Goal: Communication & Community: Participate in discussion

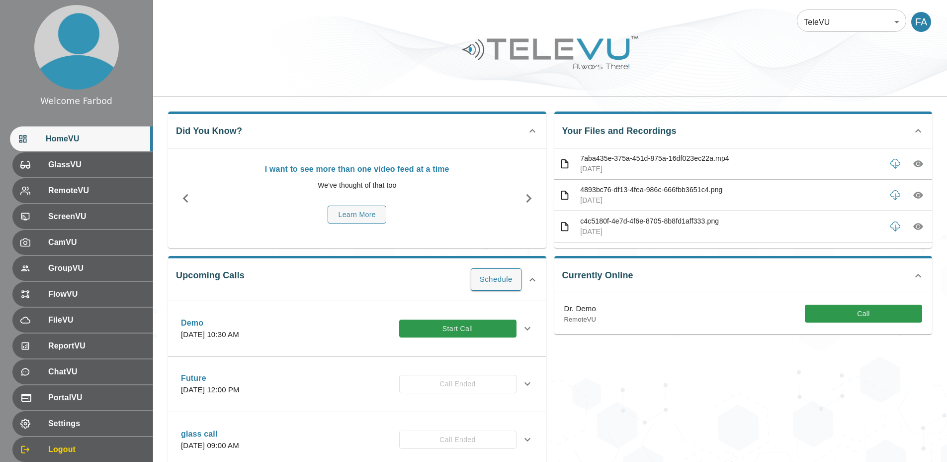
click at [413, 94] on div "TeleVU 1 ​ FA" at bounding box center [550, 48] width 794 height 96
click at [71, 319] on span "FileVU" at bounding box center [95, 320] width 99 height 12
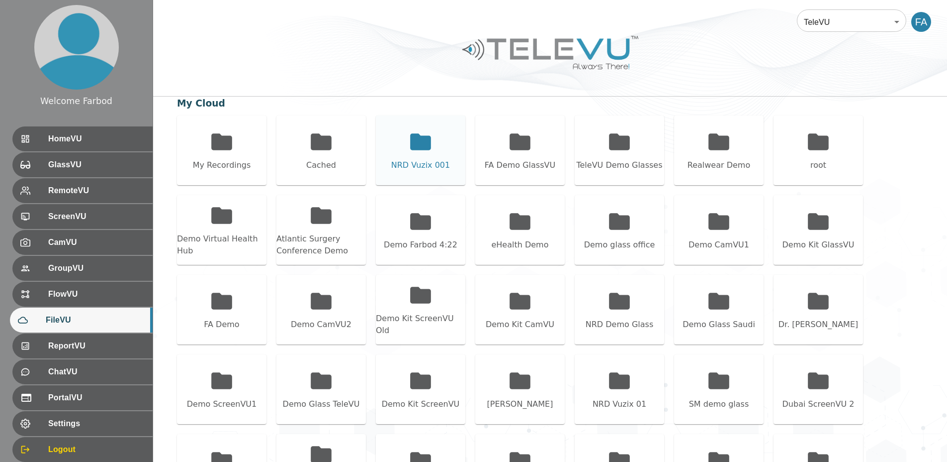
click at [395, 149] on div "NRD Vuzix 001" at bounding box center [421, 150] width 90 height 70
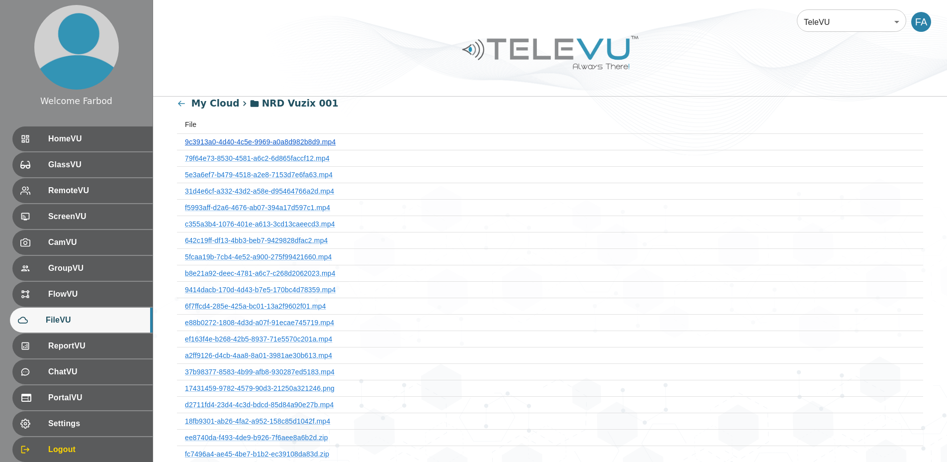
click at [316, 142] on link "9c3913a0-4d40-4c5e-9969-a0a8d982b8d9.mp4" at bounding box center [260, 142] width 151 height 8
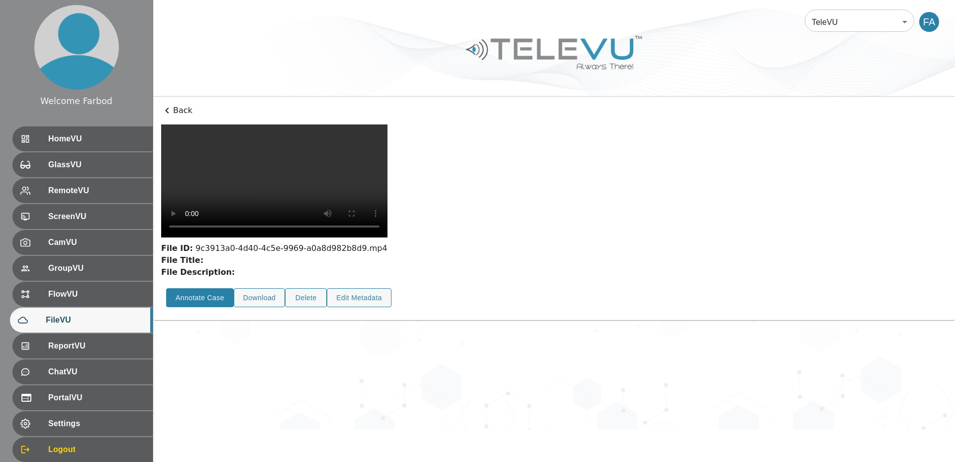
click at [221, 307] on button "Annotate Case" at bounding box center [200, 297] width 68 height 19
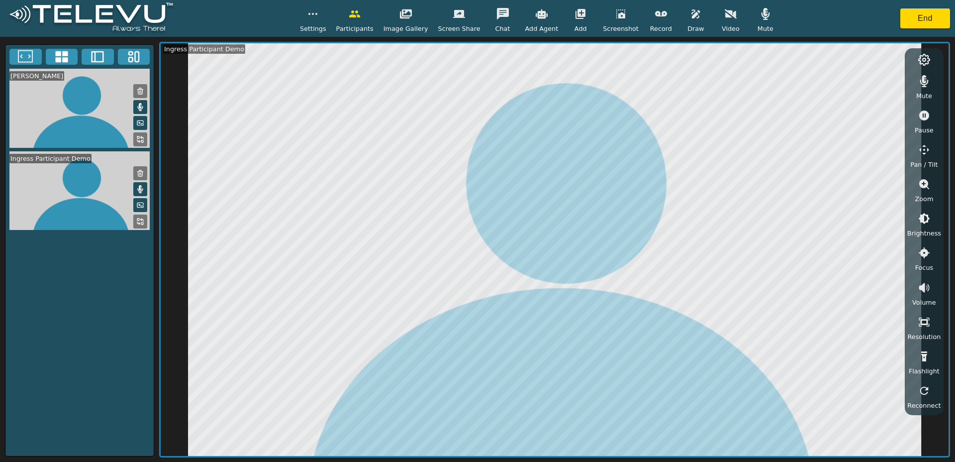
click at [655, 15] on icon "button" at bounding box center [661, 13] width 12 height 5
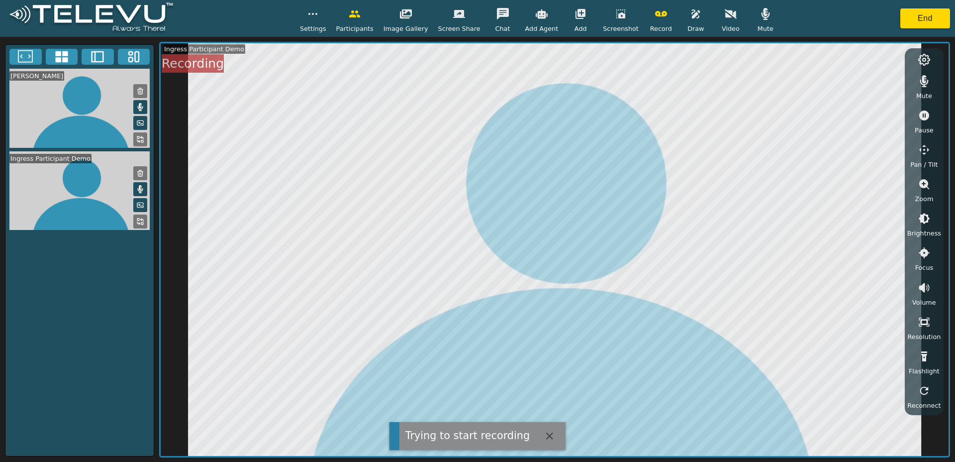
click at [690, 17] on icon "button" at bounding box center [696, 14] width 12 height 12
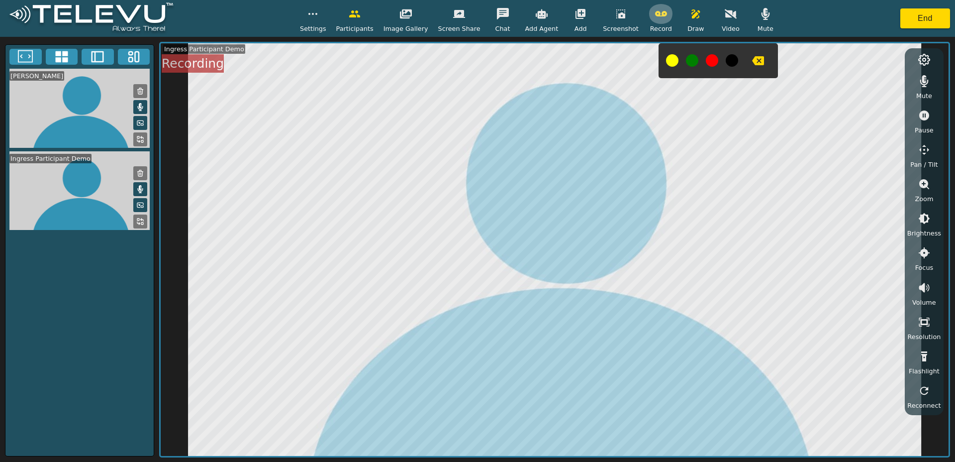
click at [655, 15] on icon "button" at bounding box center [661, 13] width 12 height 5
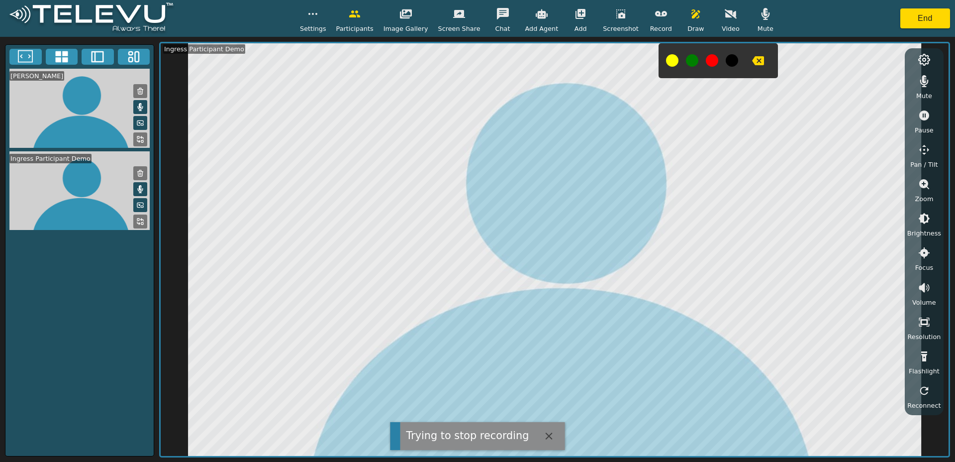
click at [690, 13] on icon "button" at bounding box center [696, 14] width 12 height 12
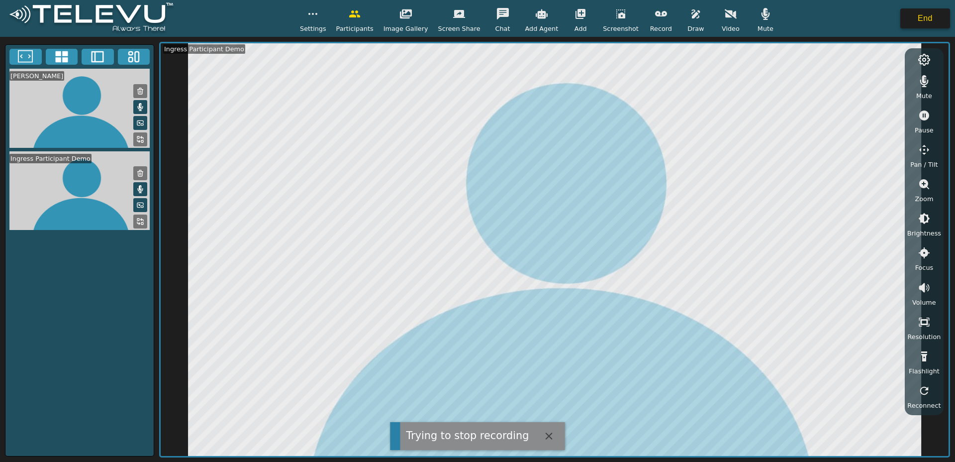
click at [914, 15] on button "End" at bounding box center [925, 18] width 50 height 20
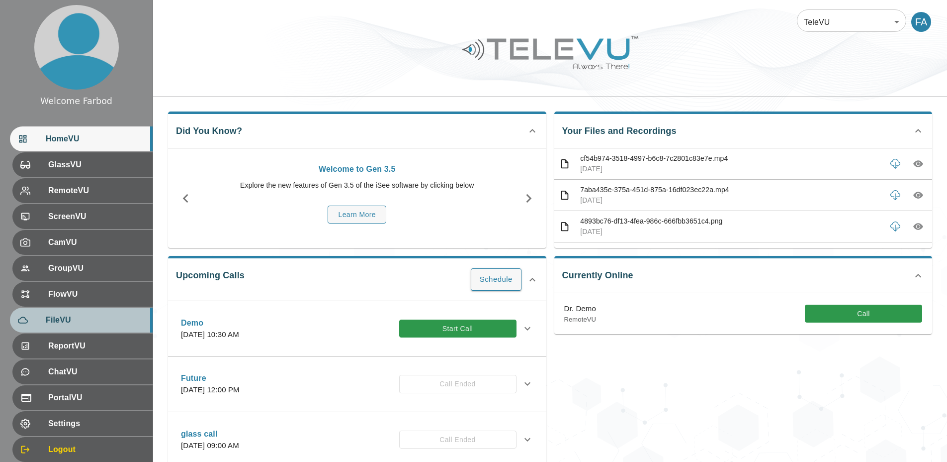
click at [62, 318] on span "FileVU" at bounding box center [95, 320] width 99 height 12
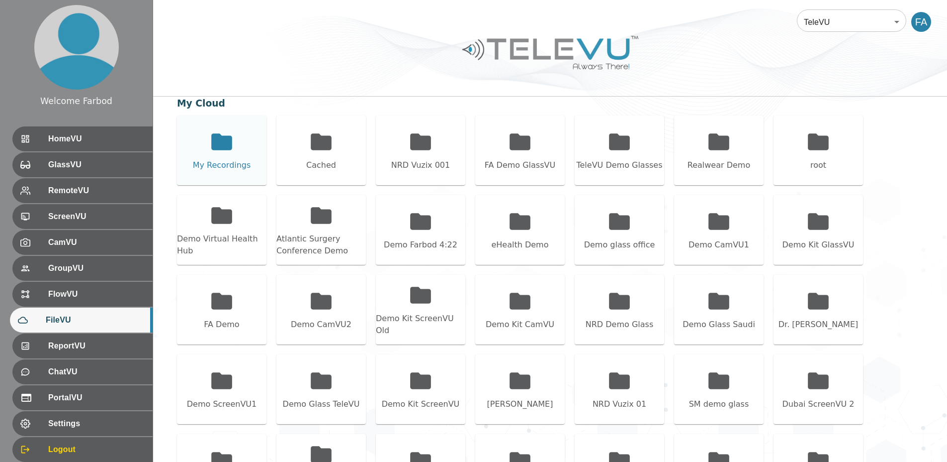
click at [215, 141] on icon at bounding box center [221, 141] width 21 height 16
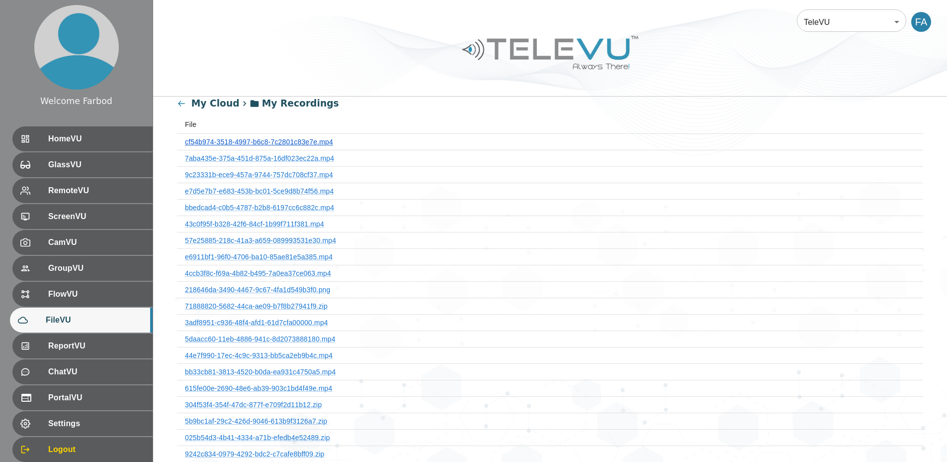
click at [230, 142] on link "cf54b974-3518-4997-b6c8-7c2801c83e7e.mp4" at bounding box center [259, 142] width 148 height 8
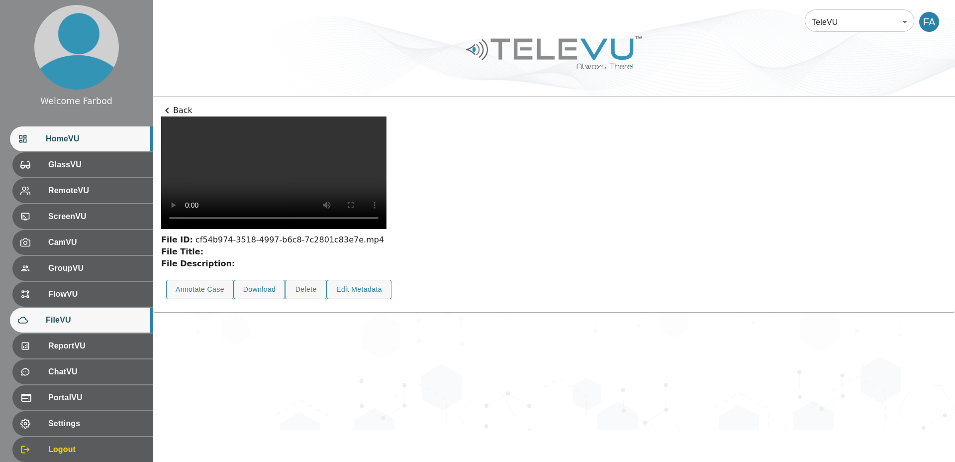
click at [73, 142] on span "HomeVU" at bounding box center [95, 139] width 99 height 12
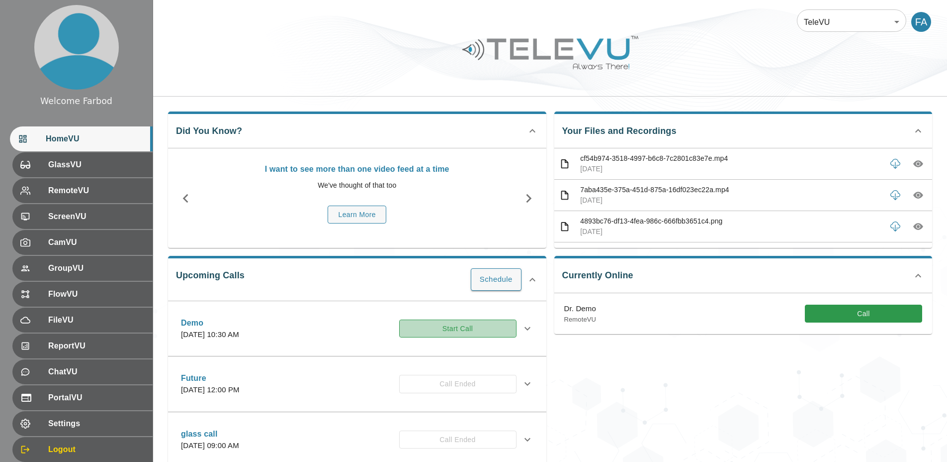
click at [441, 329] on button "Start Call" at bounding box center [457, 328] width 117 height 18
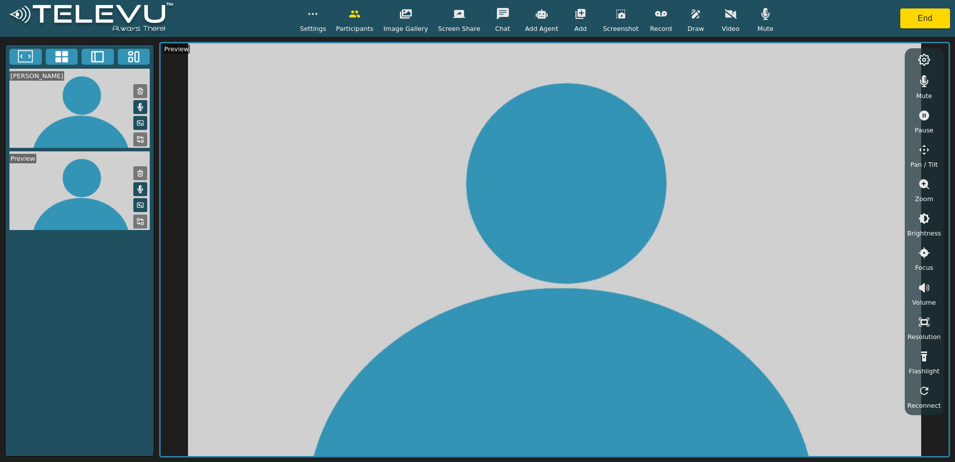
click at [762, 19] on button "button" at bounding box center [765, 14] width 25 height 20
click at [318, 14] on icon "button" at bounding box center [313, 14] width 12 height 12
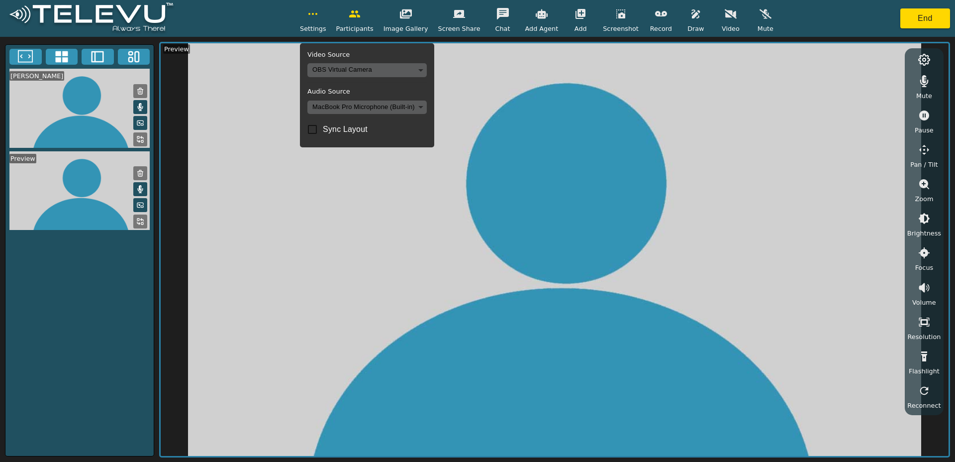
click at [719, 21] on button "button" at bounding box center [730, 14] width 25 height 20
click at [318, 15] on icon "button" at bounding box center [313, 14] width 12 height 12
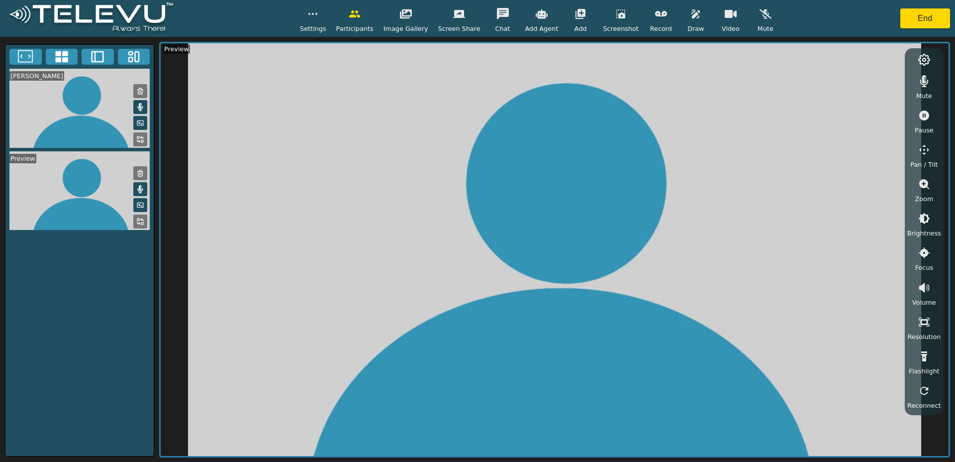
click at [325, 14] on button "button" at bounding box center [312, 14] width 25 height 20
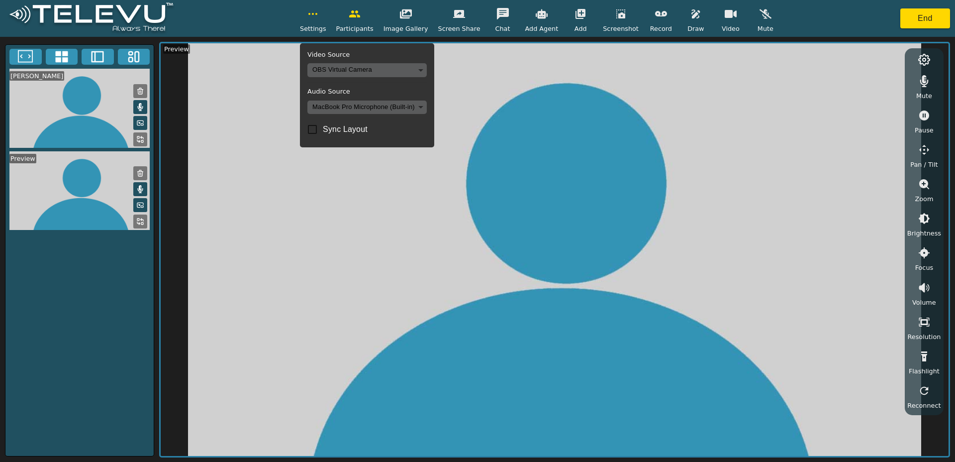
click at [322, 127] on input "Sync Layout" at bounding box center [312, 129] width 21 height 21
checkbox input "true"
click at [321, 20] on button "button" at bounding box center [312, 14] width 25 height 20
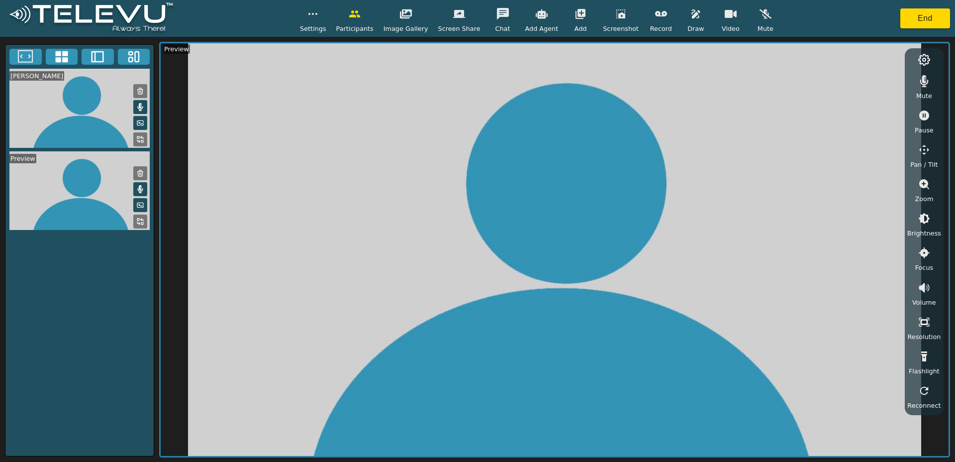
click at [138, 141] on icon at bounding box center [140, 139] width 8 height 8
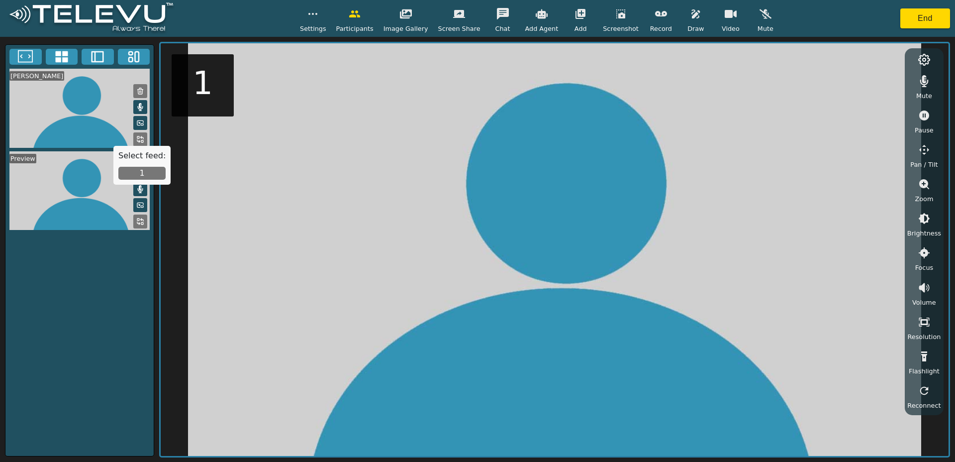
click at [146, 169] on button "1" at bounding box center [141, 173] width 47 height 13
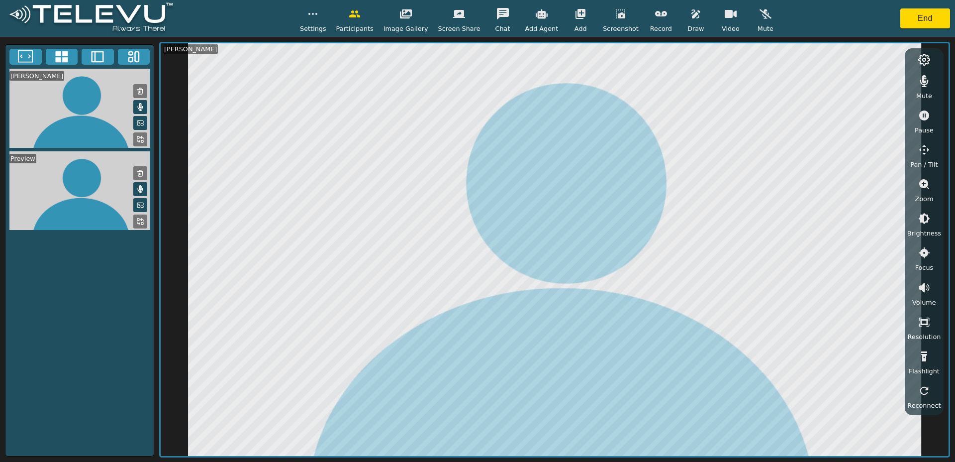
click at [686, 20] on button "button" at bounding box center [695, 14] width 25 height 20
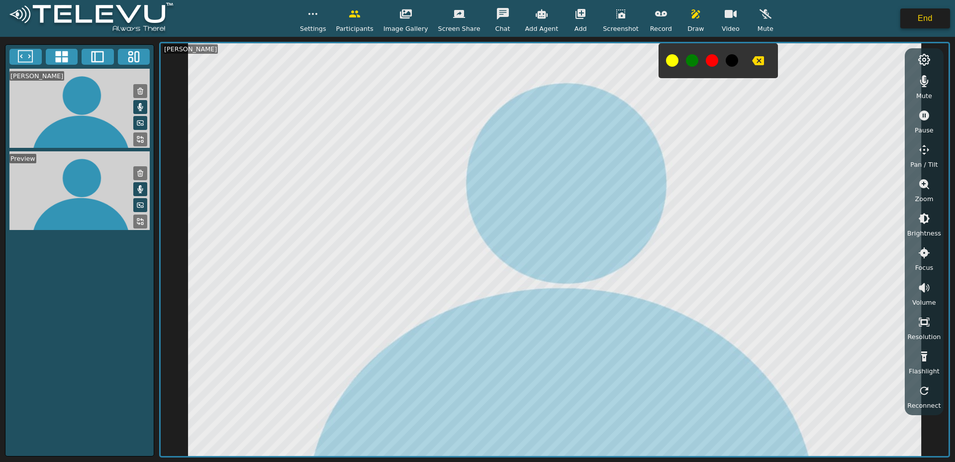
click at [921, 22] on button "End" at bounding box center [925, 18] width 50 height 20
